Goal: Check status: Check status

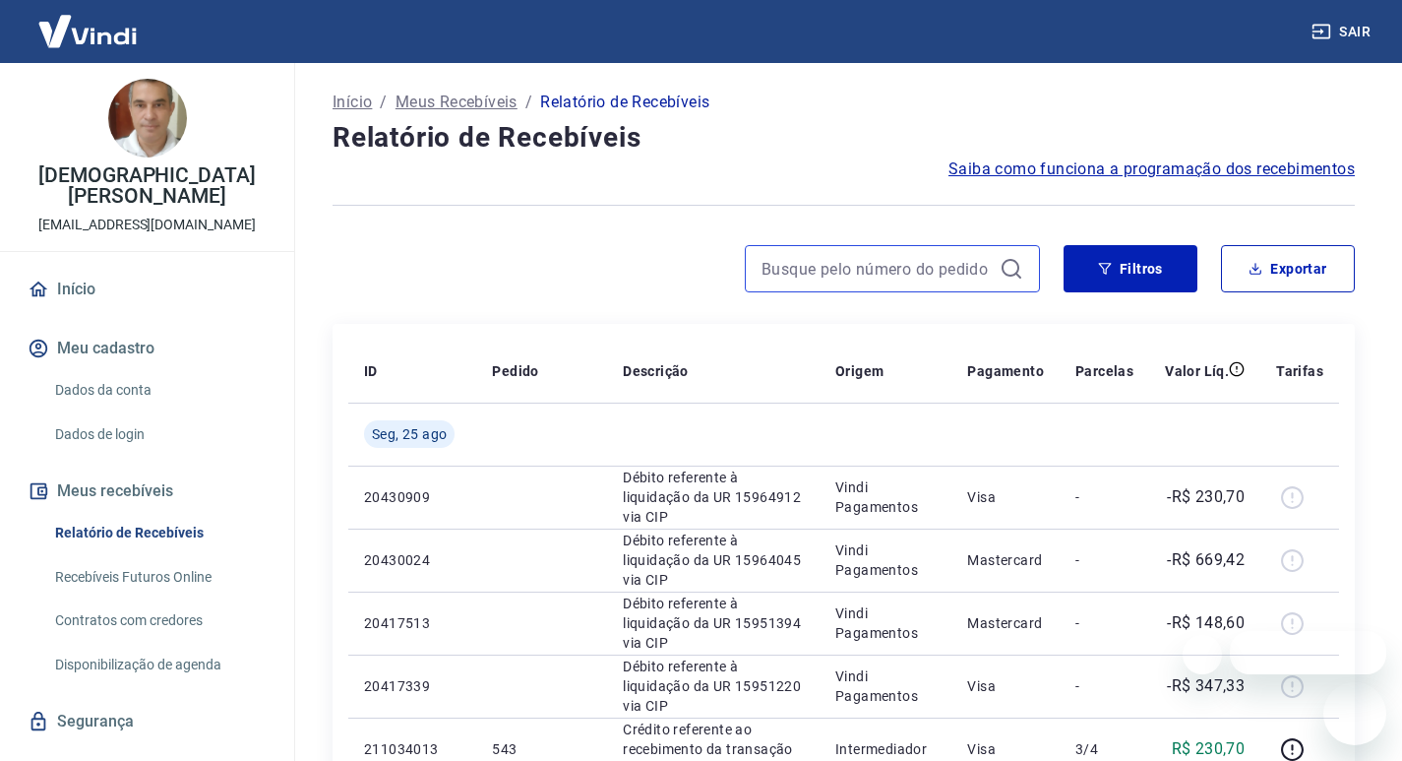
click at [813, 276] on input at bounding box center [877, 269] width 230 height 30
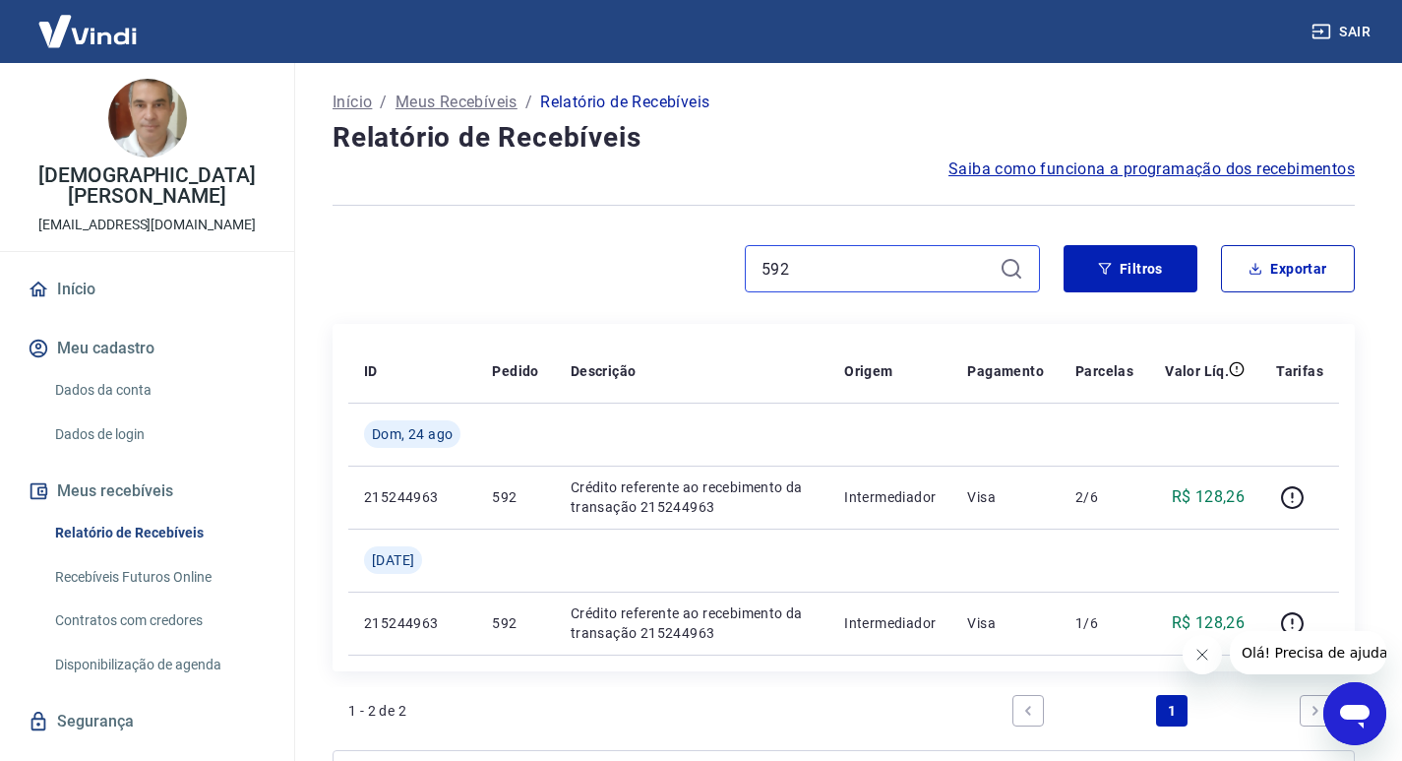
click at [832, 267] on input "592" at bounding box center [877, 269] width 230 height 30
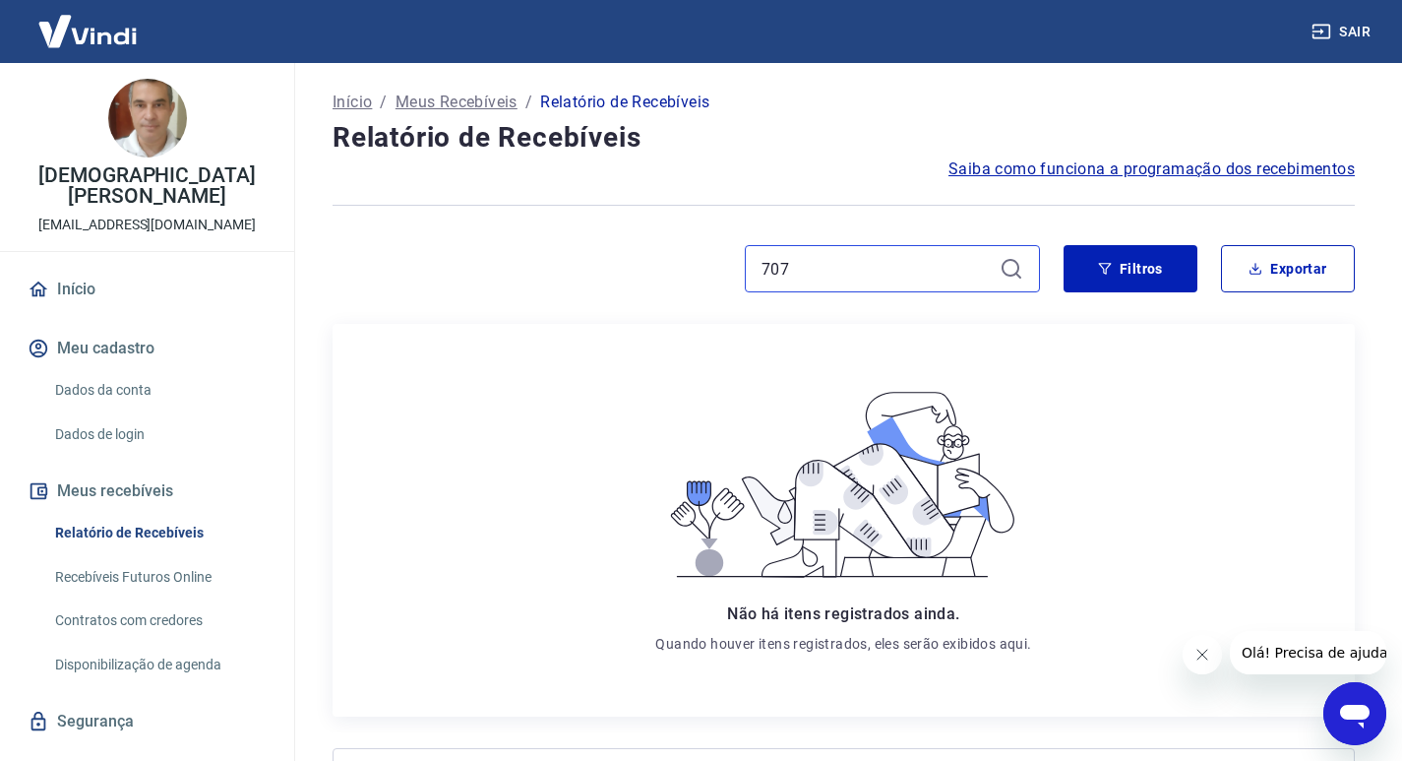
type input "707"
click at [95, 271] on link "Início" at bounding box center [147, 289] width 247 height 43
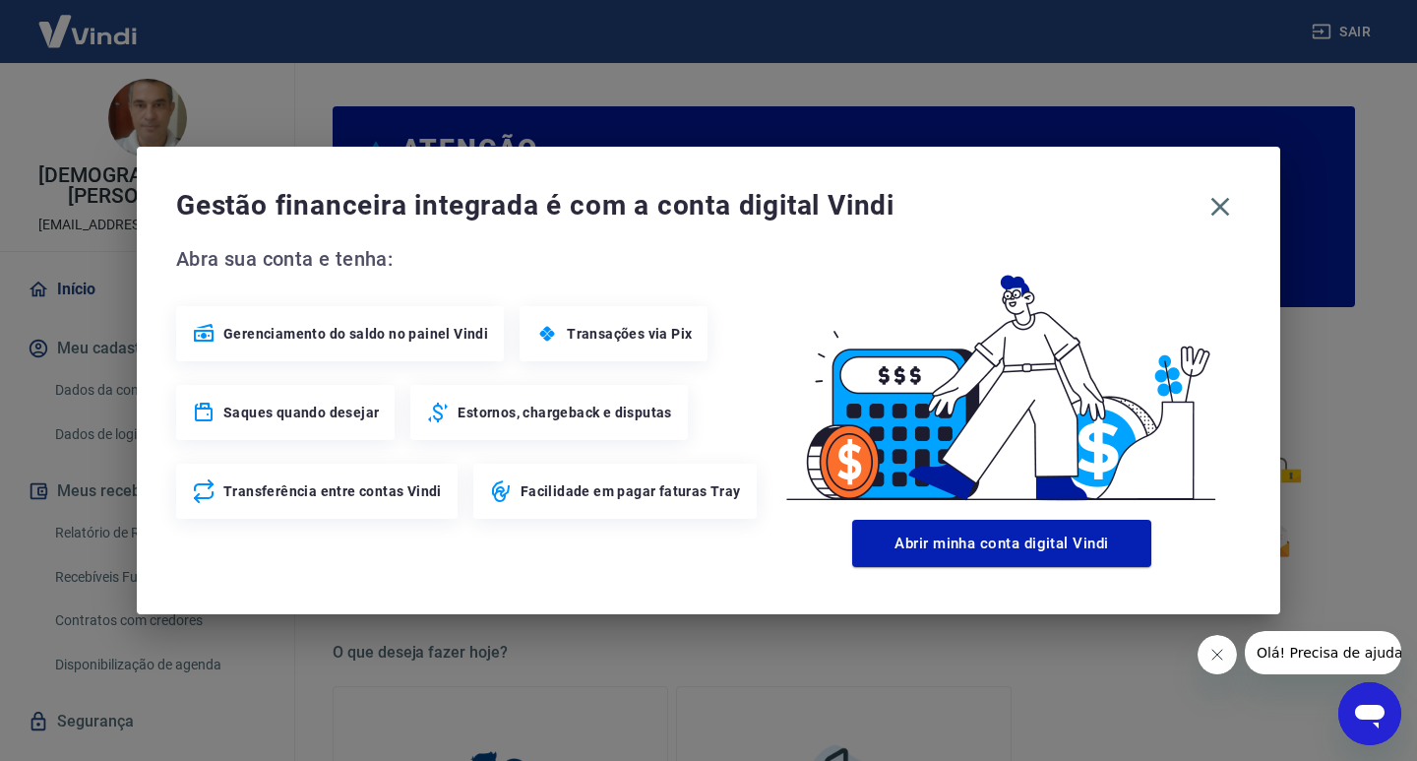
click at [1192, 210] on span "Gestão financeira integrada é com a conta digital Vindi" at bounding box center [688, 205] width 1024 height 39
click at [1221, 200] on icon "button" at bounding box center [1220, 206] width 31 height 31
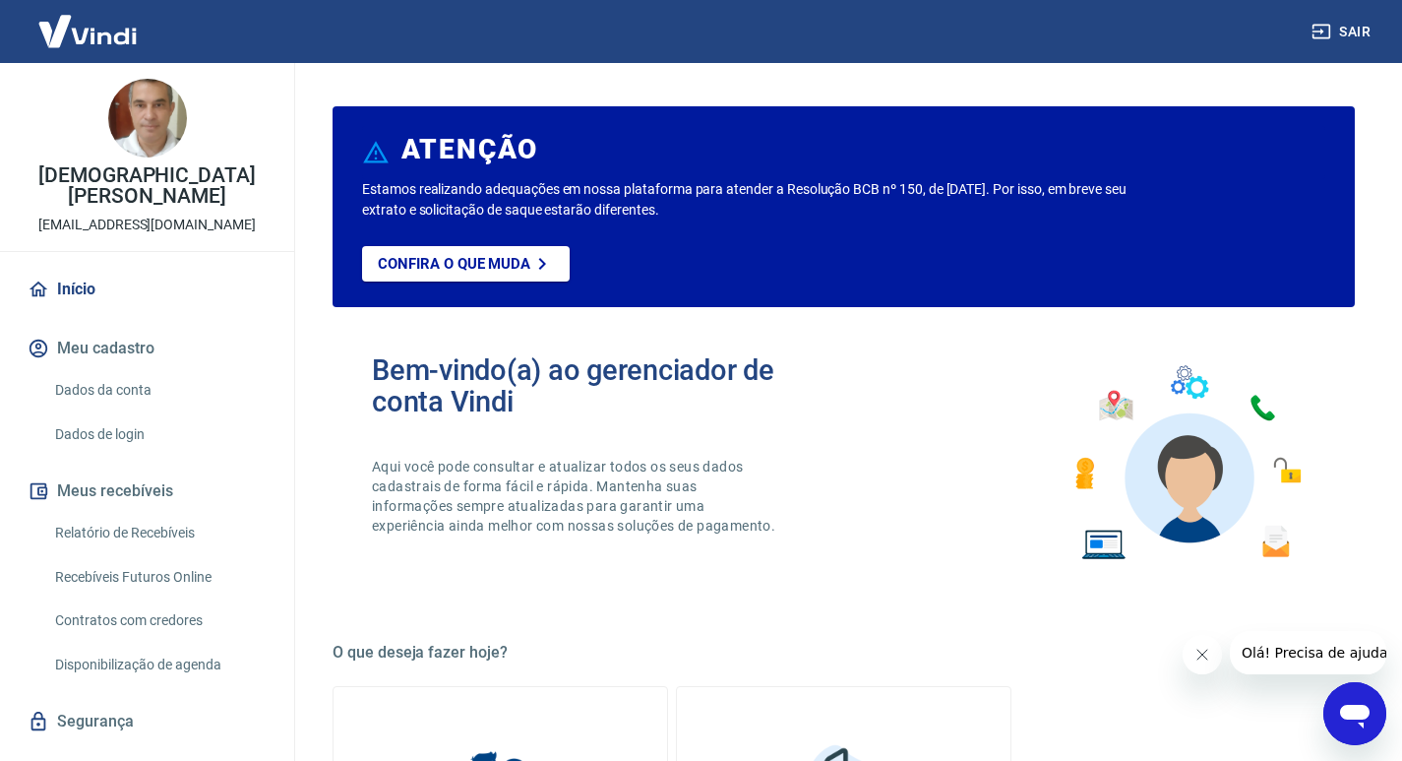
click at [150, 561] on link "Recebíveis Futuros Online" at bounding box center [158, 577] width 223 height 40
